Goal: Transaction & Acquisition: Purchase product/service

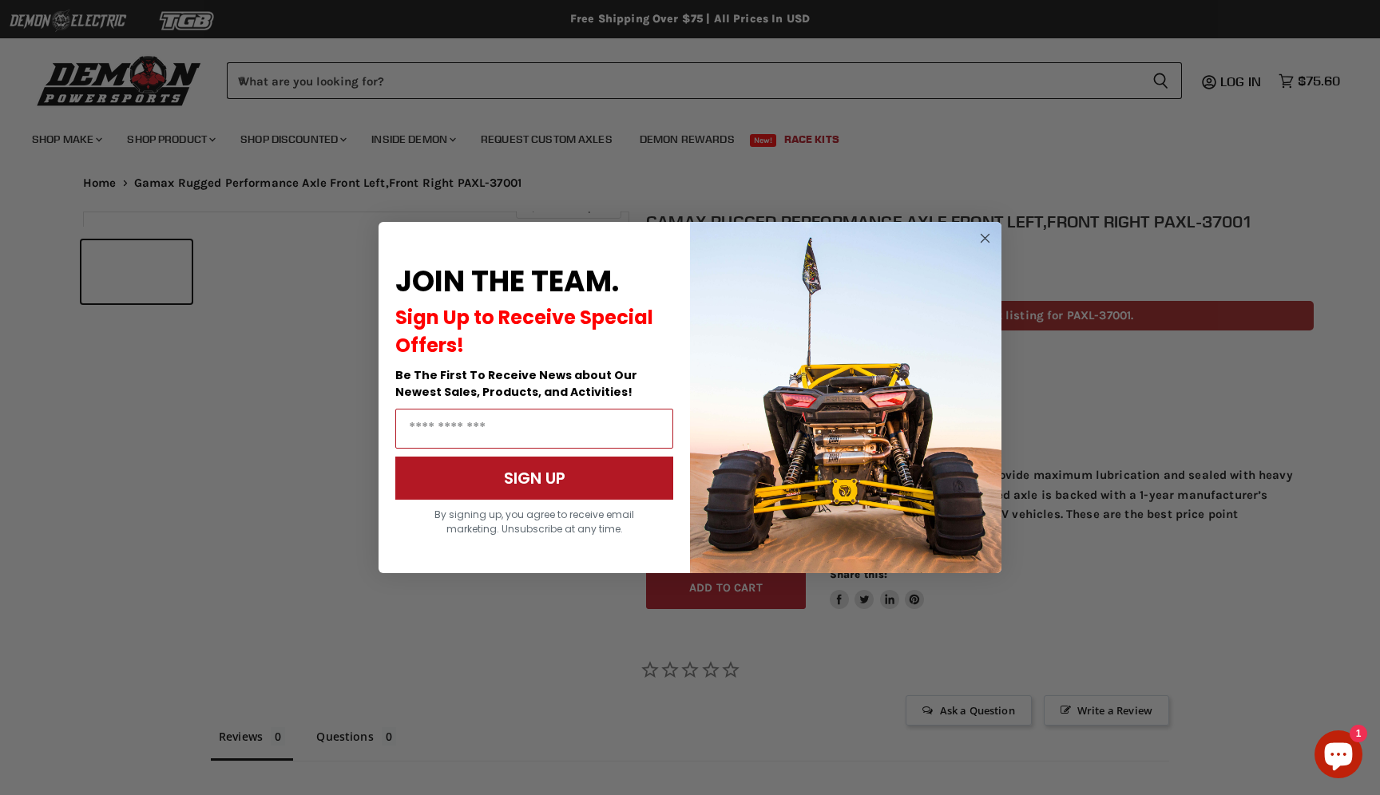
click at [984, 238] on icon "Close dialog" at bounding box center [985, 239] width 8 height 8
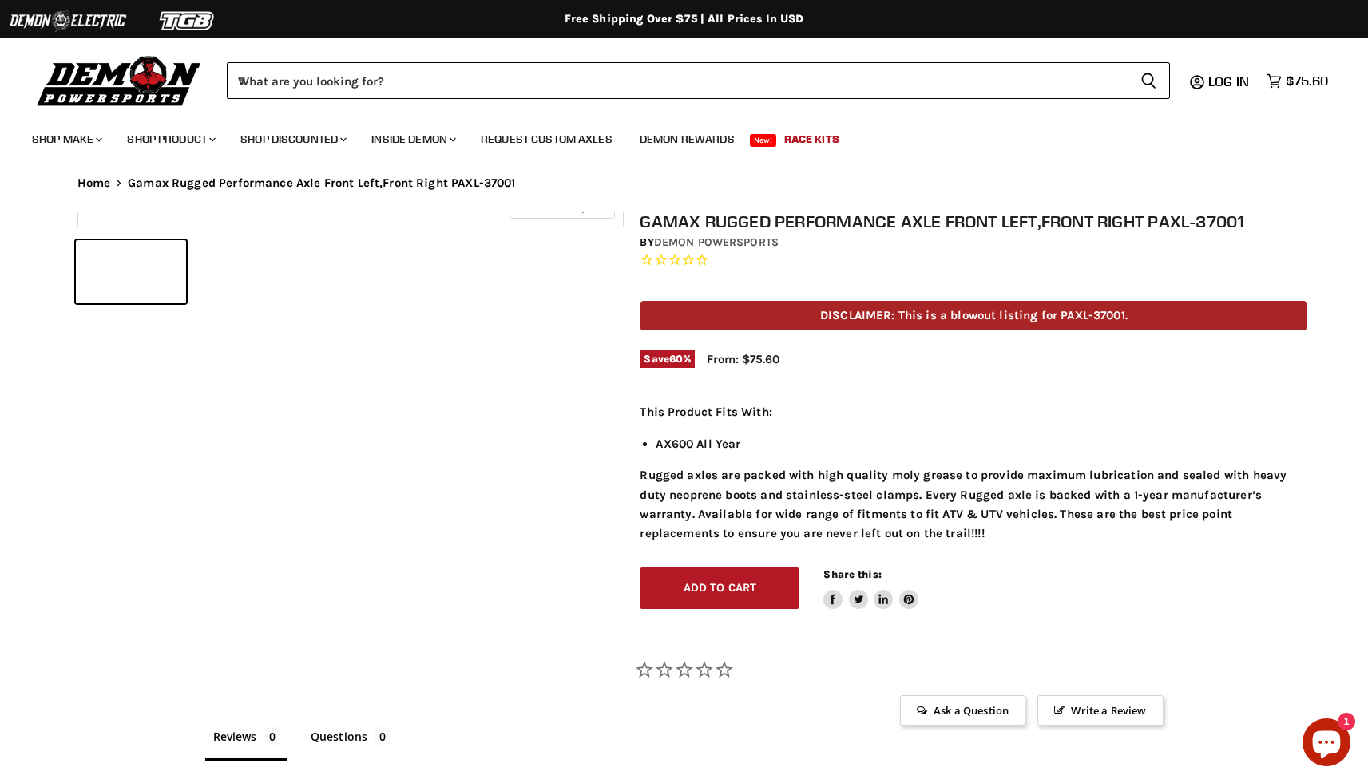
scroll to position [750, 0]
